Goal: Task Accomplishment & Management: Manage account settings

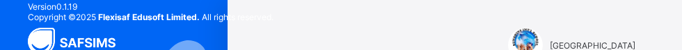
type input "**********"
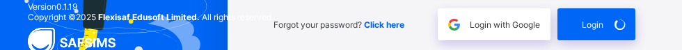
scroll to position [315, 0]
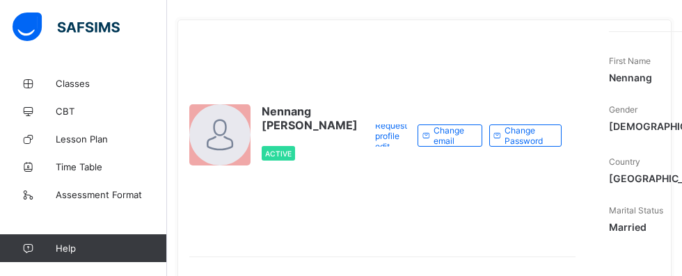
scroll to position [70, 0]
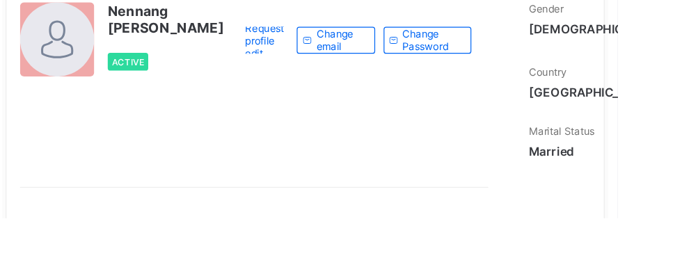
click at [267, 49] on div "Active" at bounding box center [310, 147] width 96 height 29
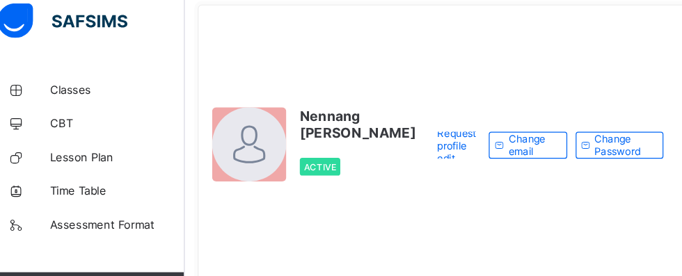
click at [81, 49] on span "Classes" at bounding box center [111, 83] width 111 height 11
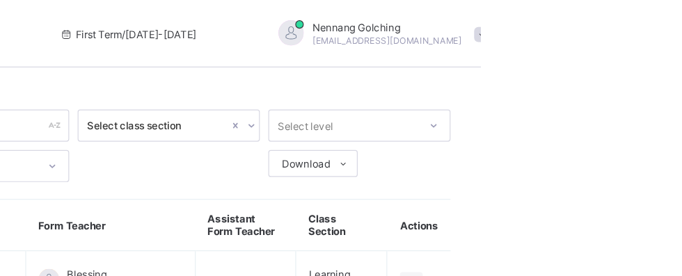
click at [682, 35] on div "Nennang Golching [EMAIL_ADDRESS][DOMAIN_NAME]" at bounding box center [598, 28] width 195 height 23
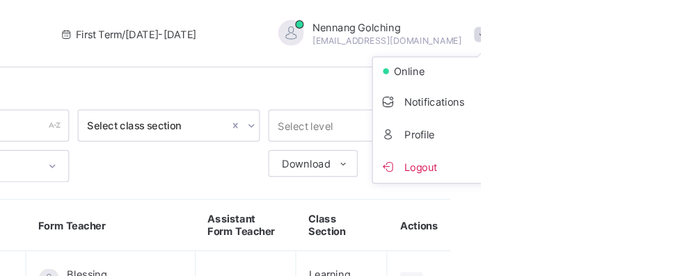
click at [654, 49] on li "Logout" at bounding box center [644, 137] width 103 height 27
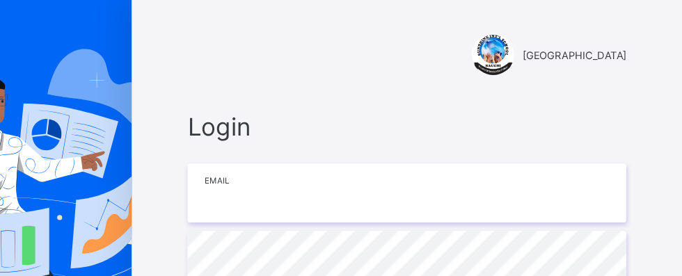
click at [385, 49] on input "email" at bounding box center [455, 159] width 362 height 49
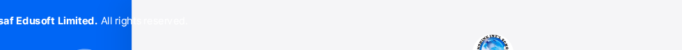
type input "**********"
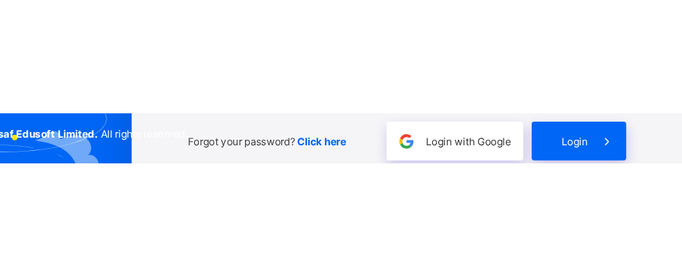
scroll to position [126, 0]
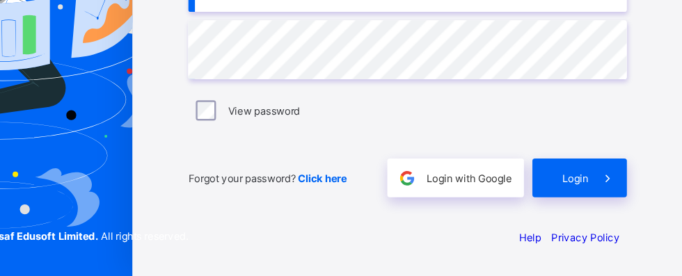
click at [600, 49] on span "Login" at bounding box center [593, 195] width 22 height 10
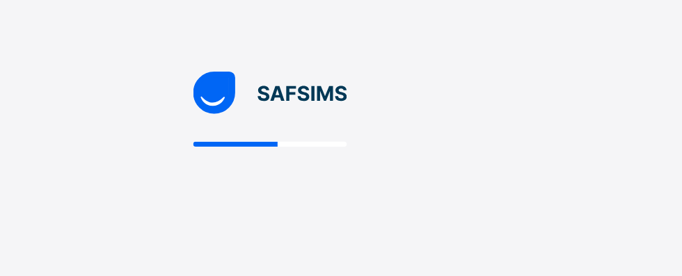
scroll to position [35, 0]
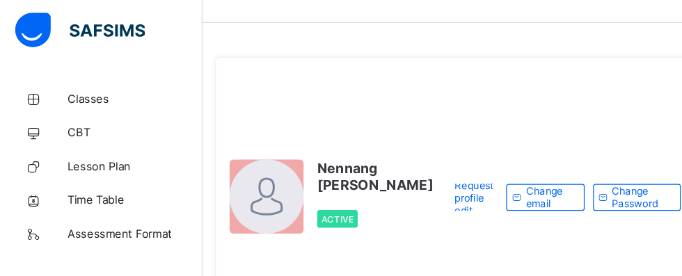
click at [84, 49] on span "Classes" at bounding box center [111, 83] width 111 height 11
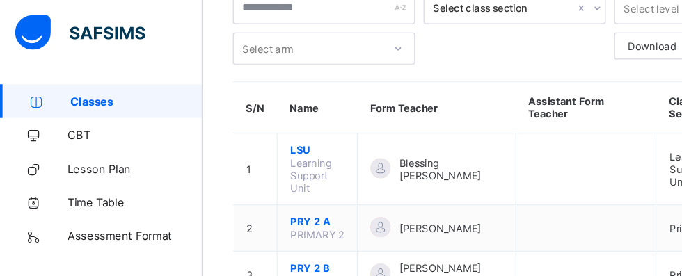
scroll to position [81, 0]
